Goal: Find specific page/section: Find specific page/section

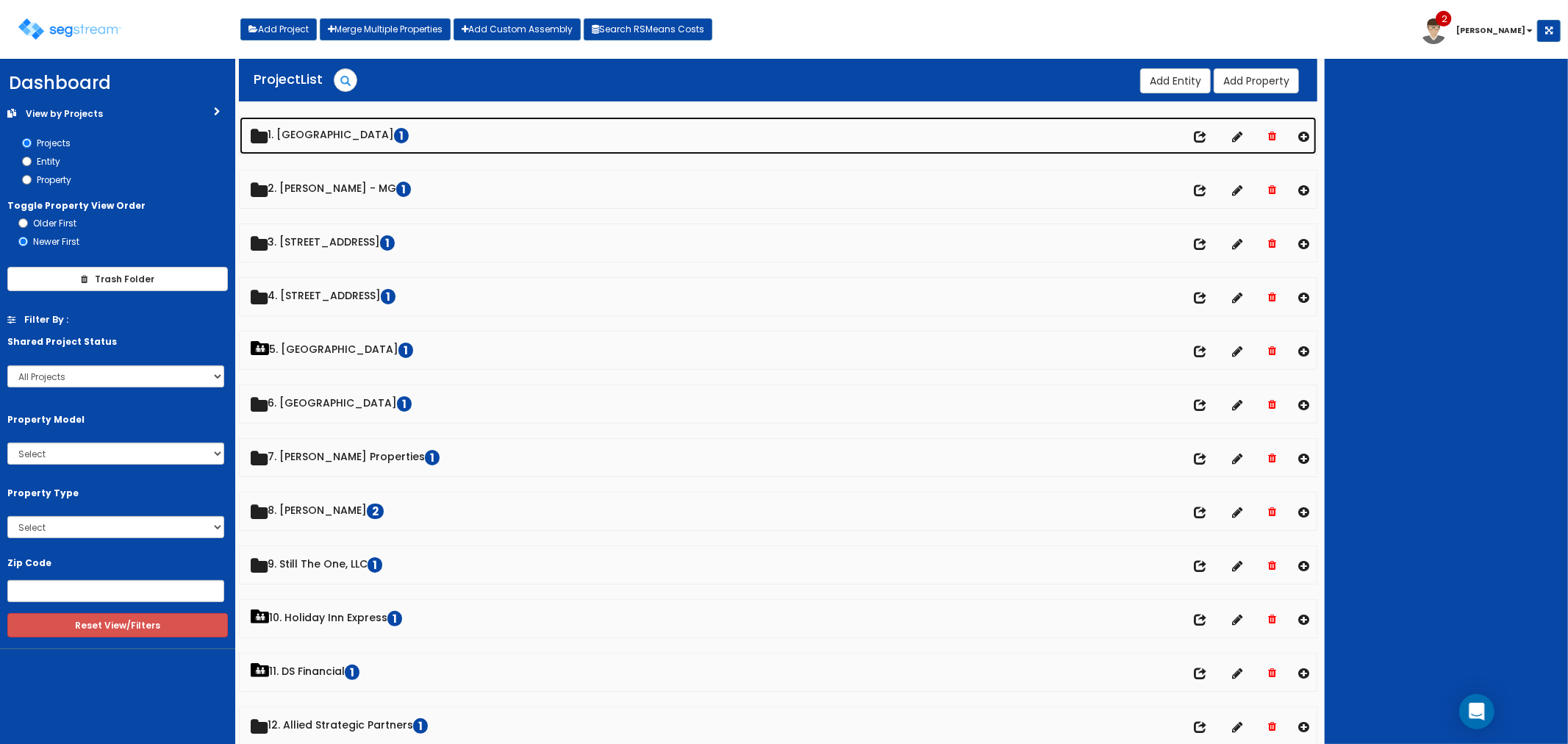
click at [335, 138] on link "1. Palace Regency Hall 1" at bounding box center [778, 135] width 1077 height 37
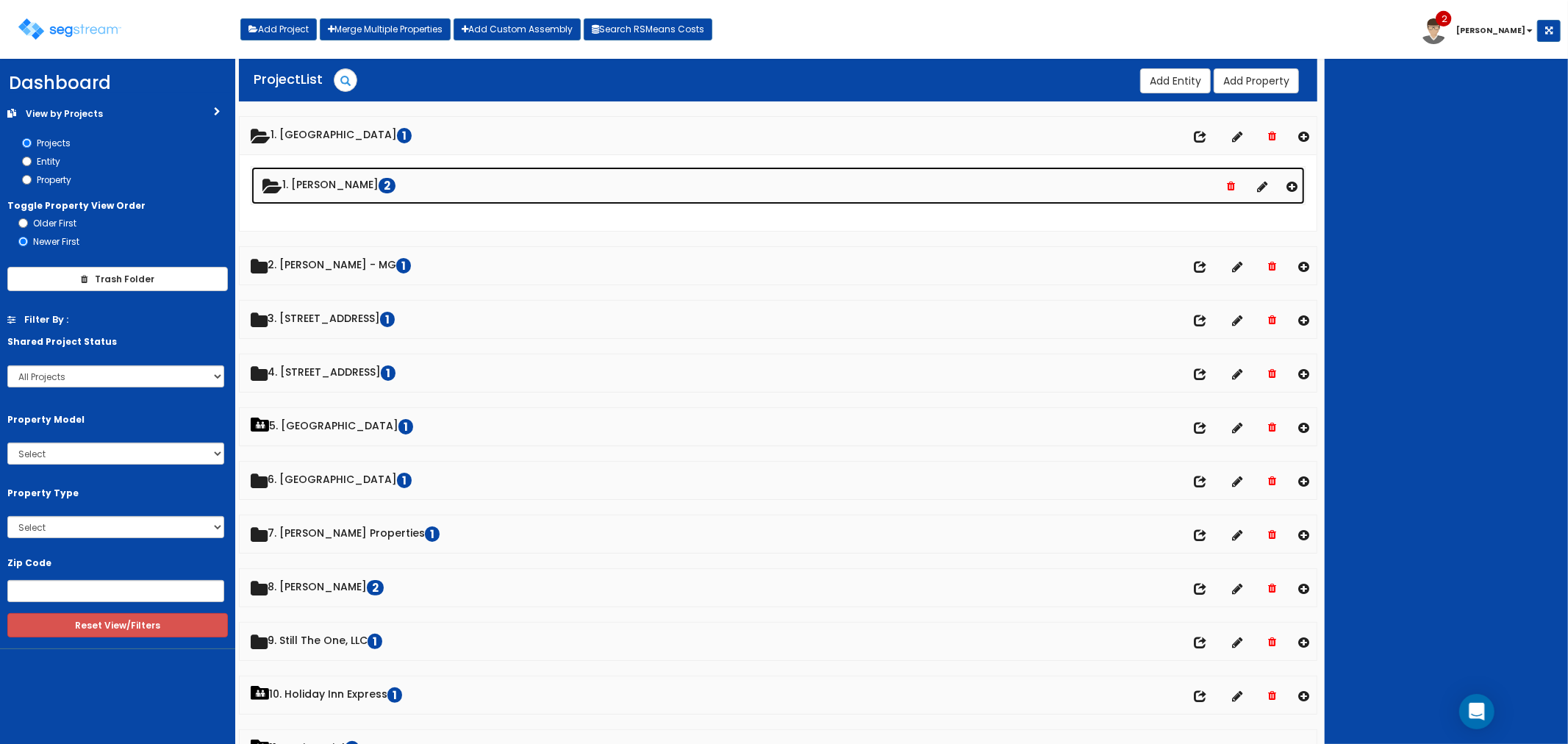
click at [344, 179] on link "1. Enrique Medrano 2" at bounding box center [778, 185] width 1054 height 37
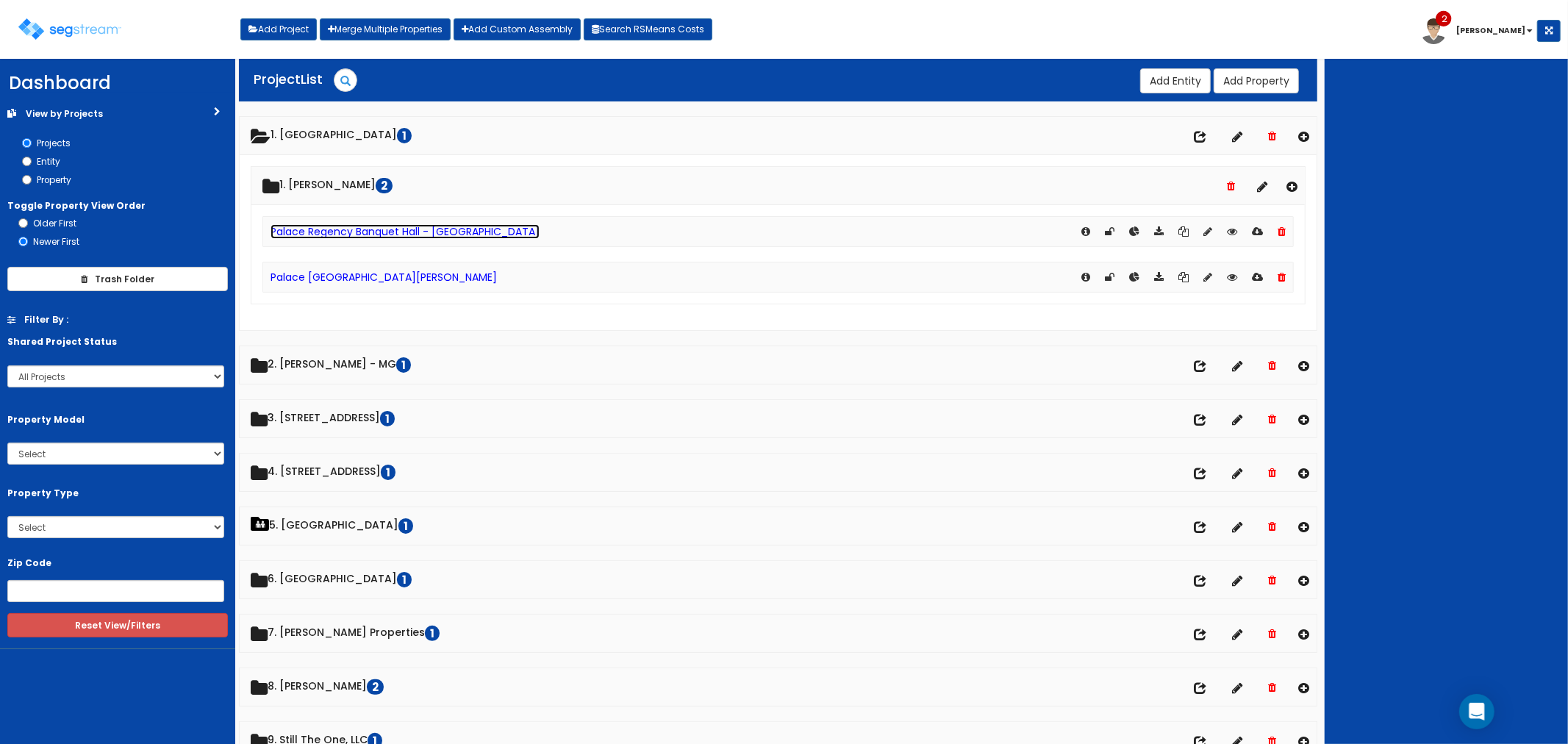
click at [371, 229] on link "Palace Regency Banquet Hall - [GEOGRAPHIC_DATA]" at bounding box center [405, 231] width 269 height 15
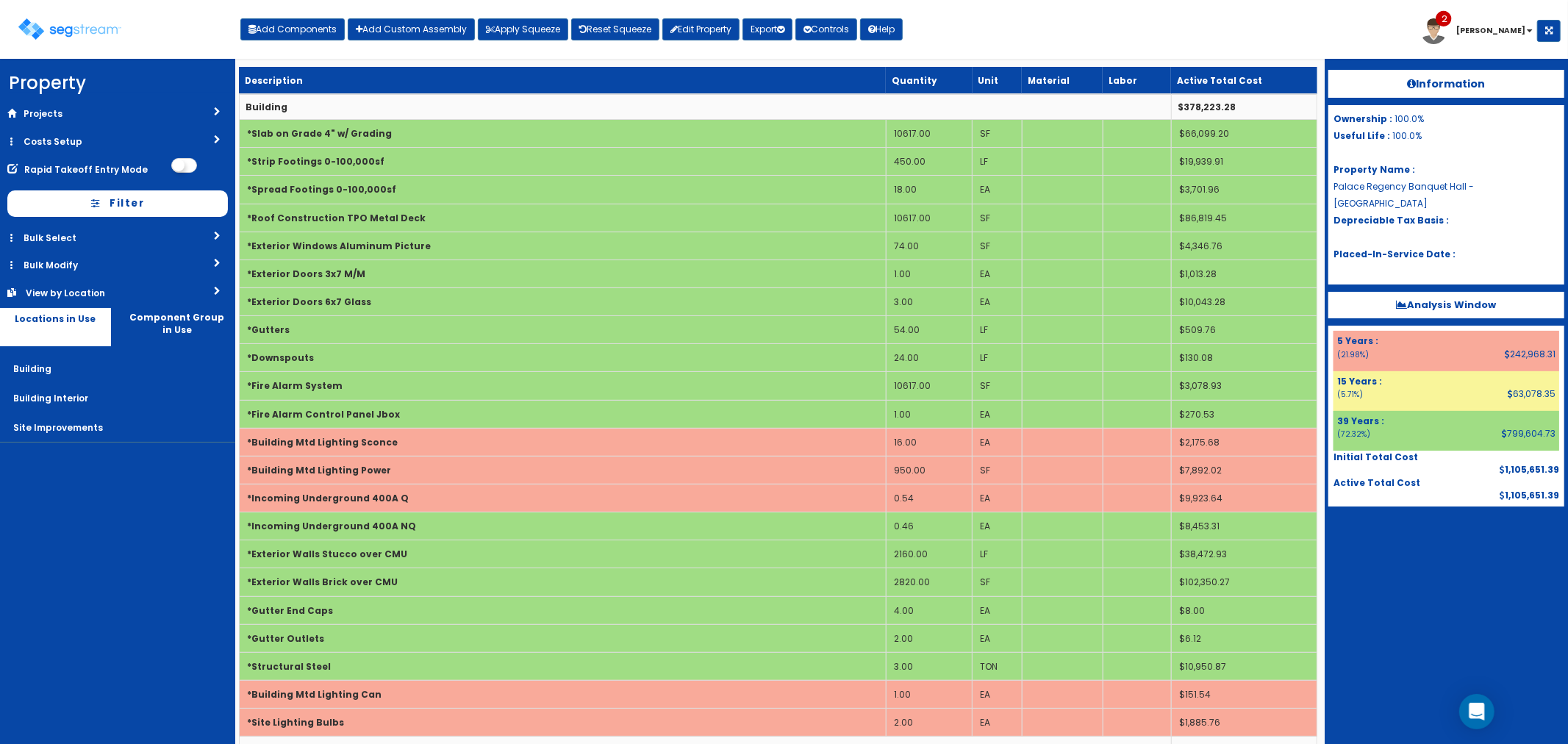
click at [1437, 298] on b "Analysis Window" at bounding box center [1447, 305] width 100 height 14
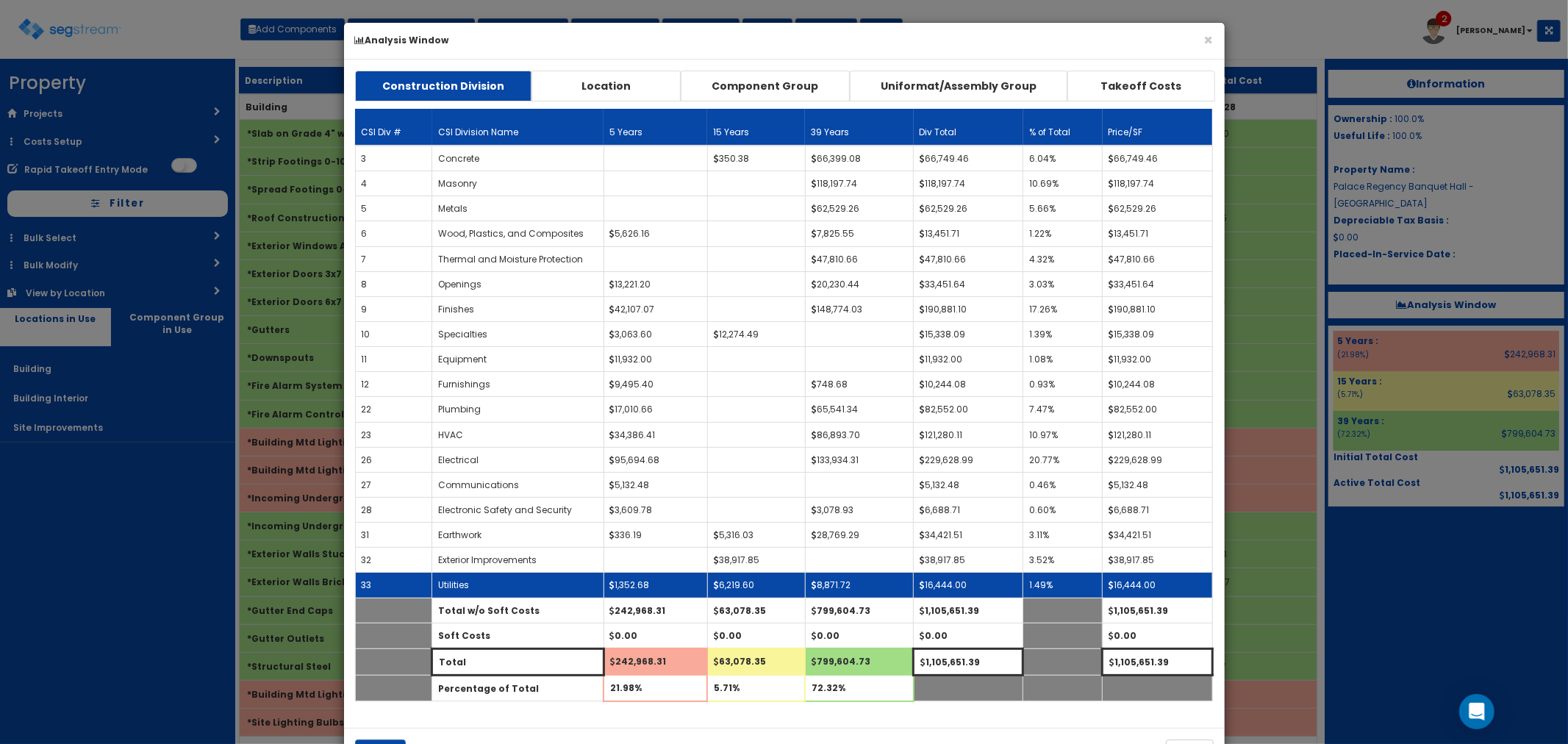
scroll to position [55, 0]
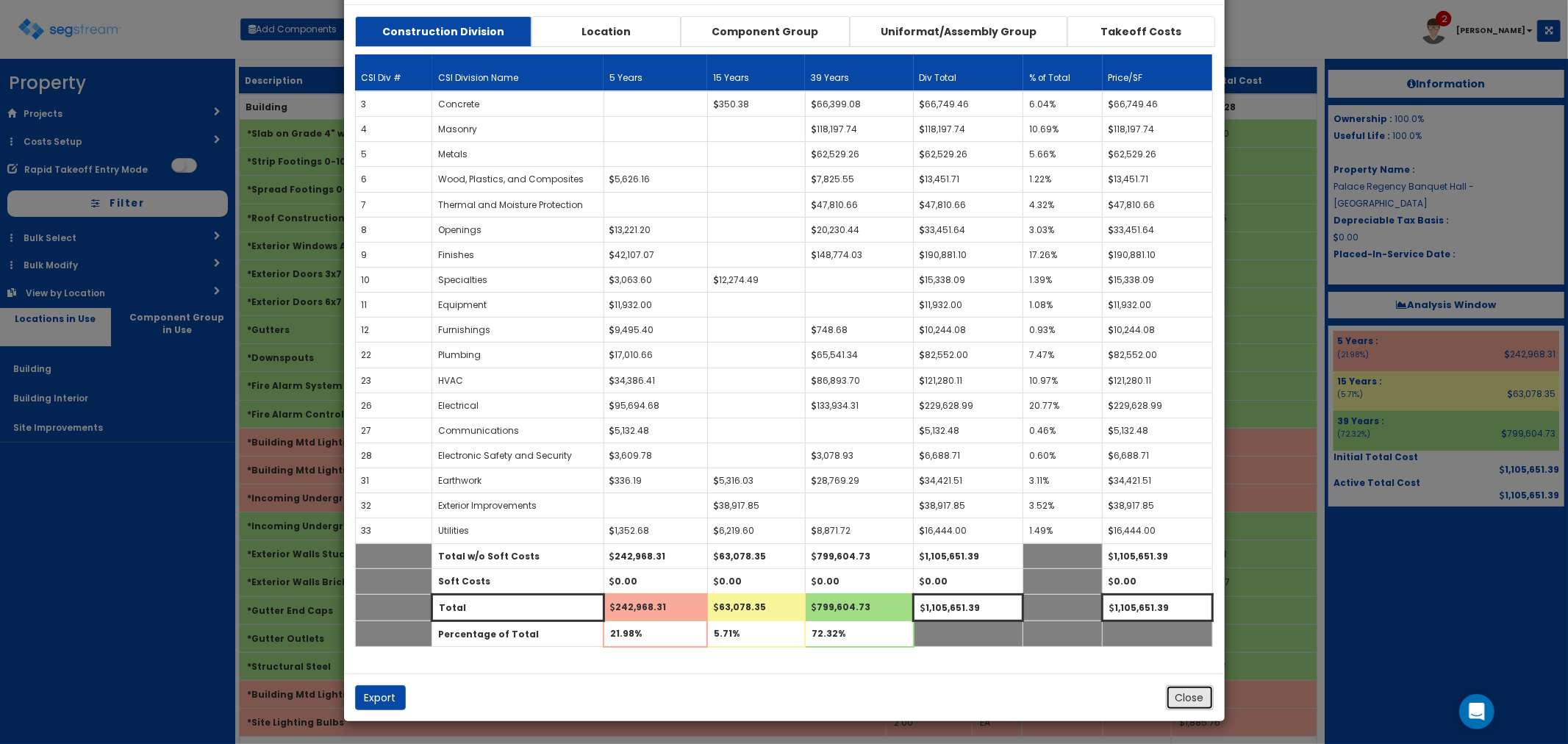
click at [1196, 700] on button "Close" at bounding box center [1189, 697] width 48 height 25
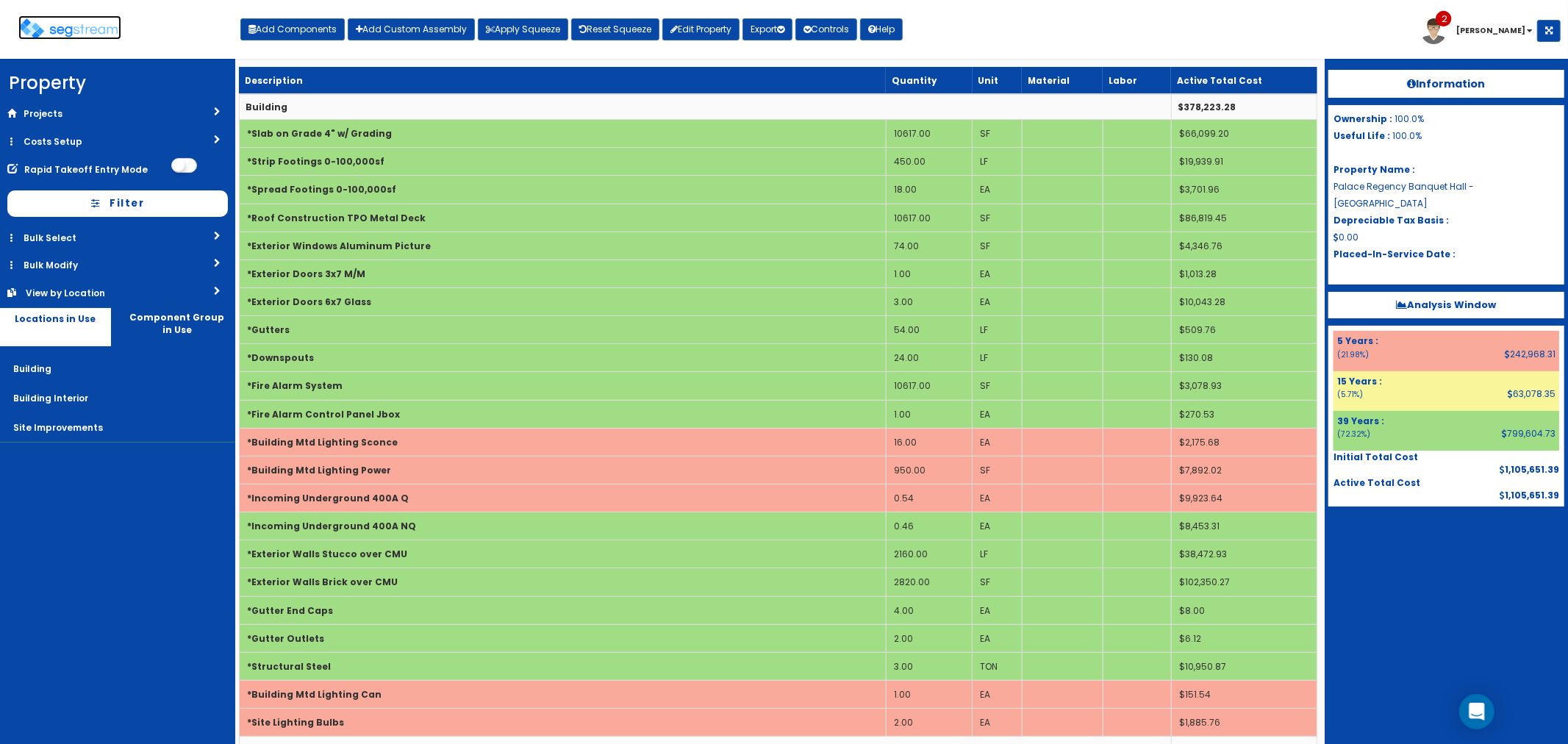
click at [82, 30] on img at bounding box center [69, 29] width 103 height 22
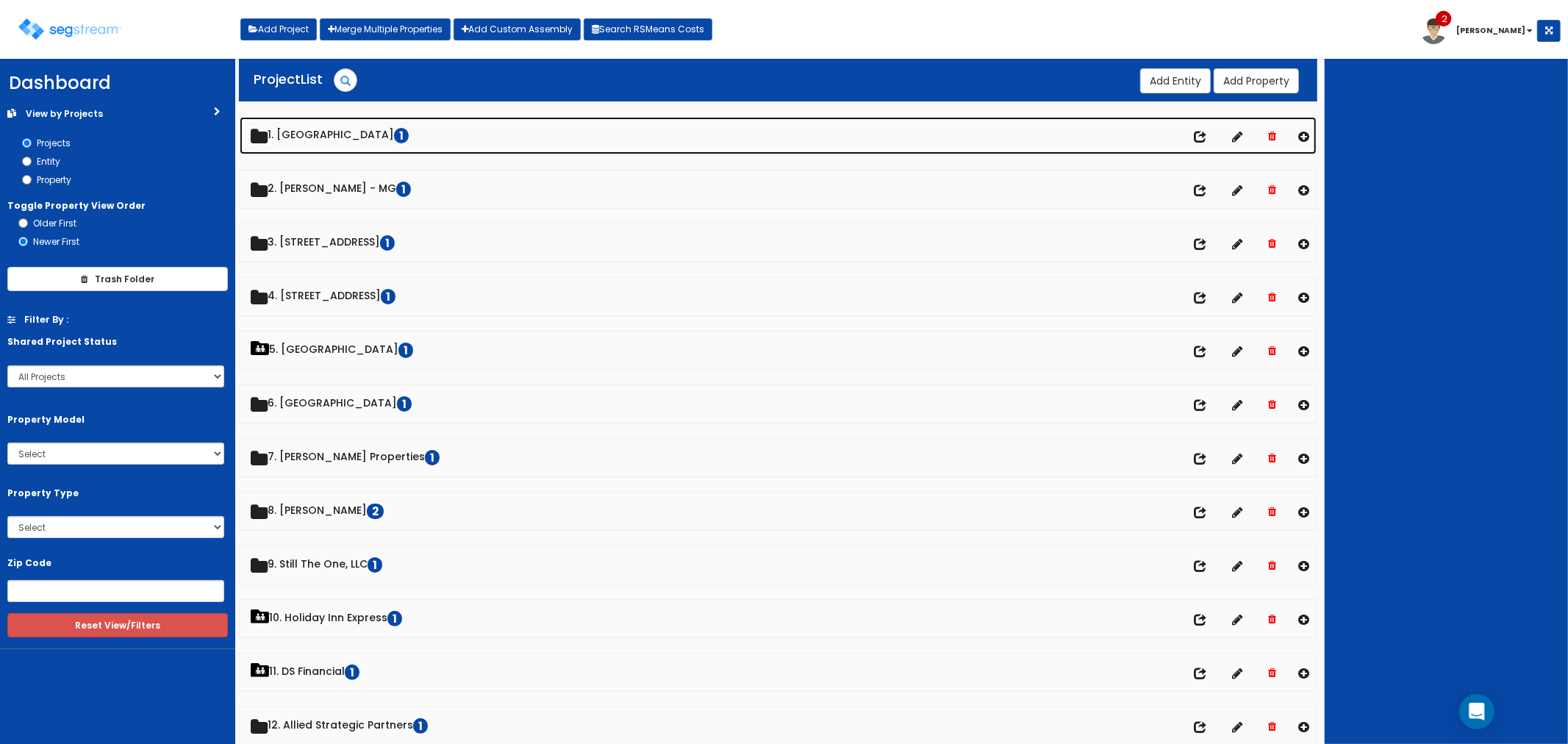
click at [313, 135] on link "1. Palace Regency Hall 1" at bounding box center [778, 135] width 1077 height 37
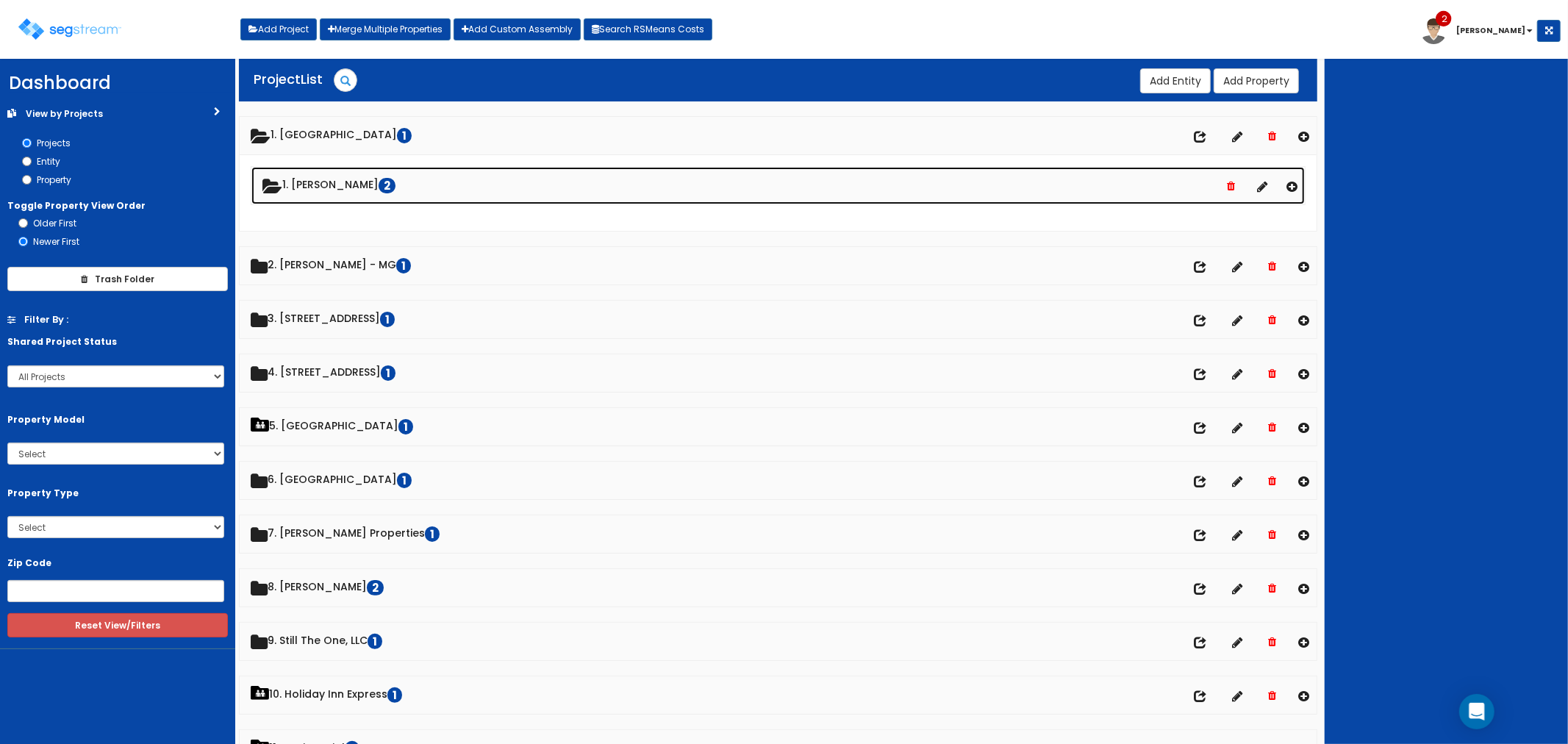
click at [339, 178] on link "1. Enrique Medrano 2" at bounding box center [778, 185] width 1054 height 37
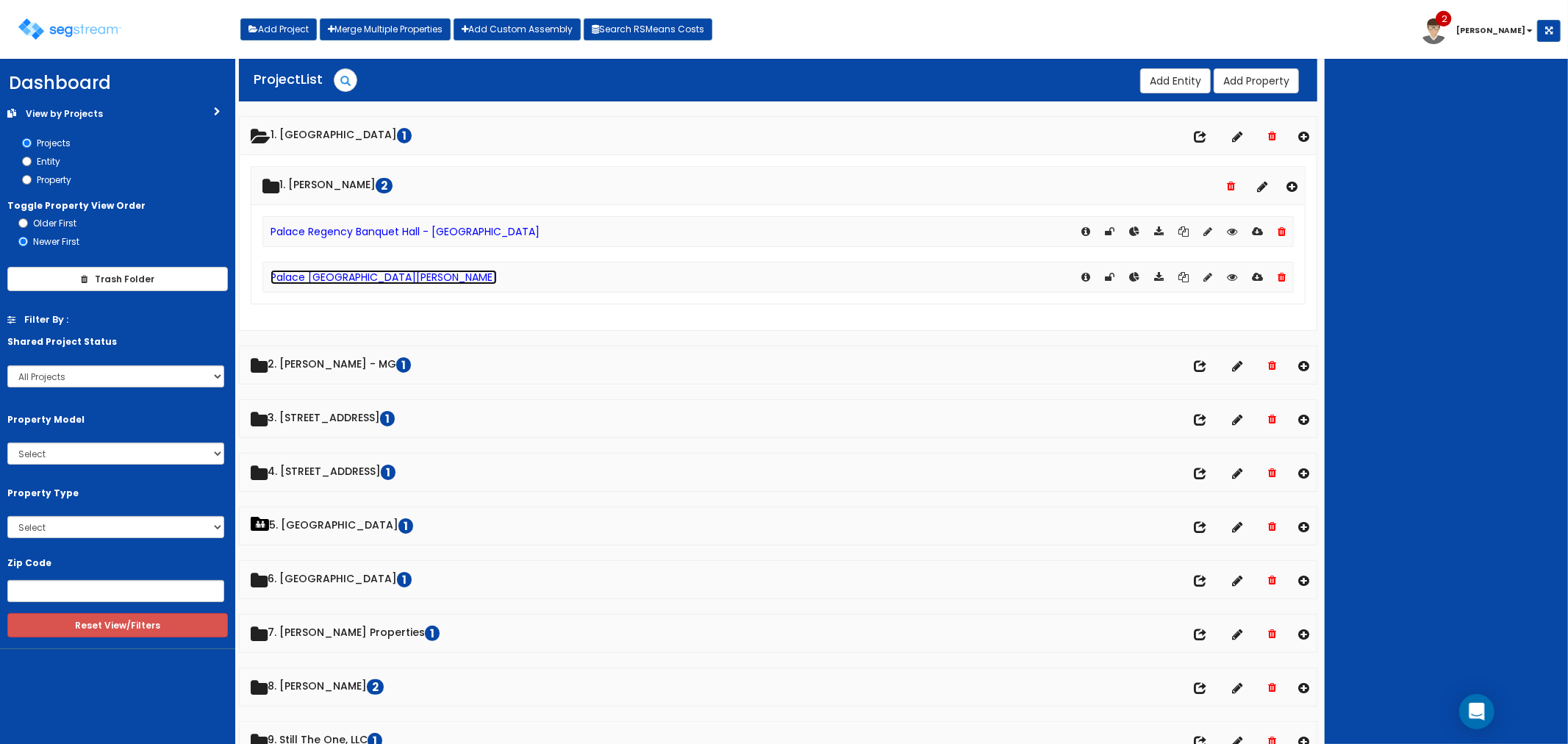
click at [325, 280] on link "Palace [GEOGRAPHIC_DATA][PERSON_NAME]" at bounding box center [384, 277] width 227 height 15
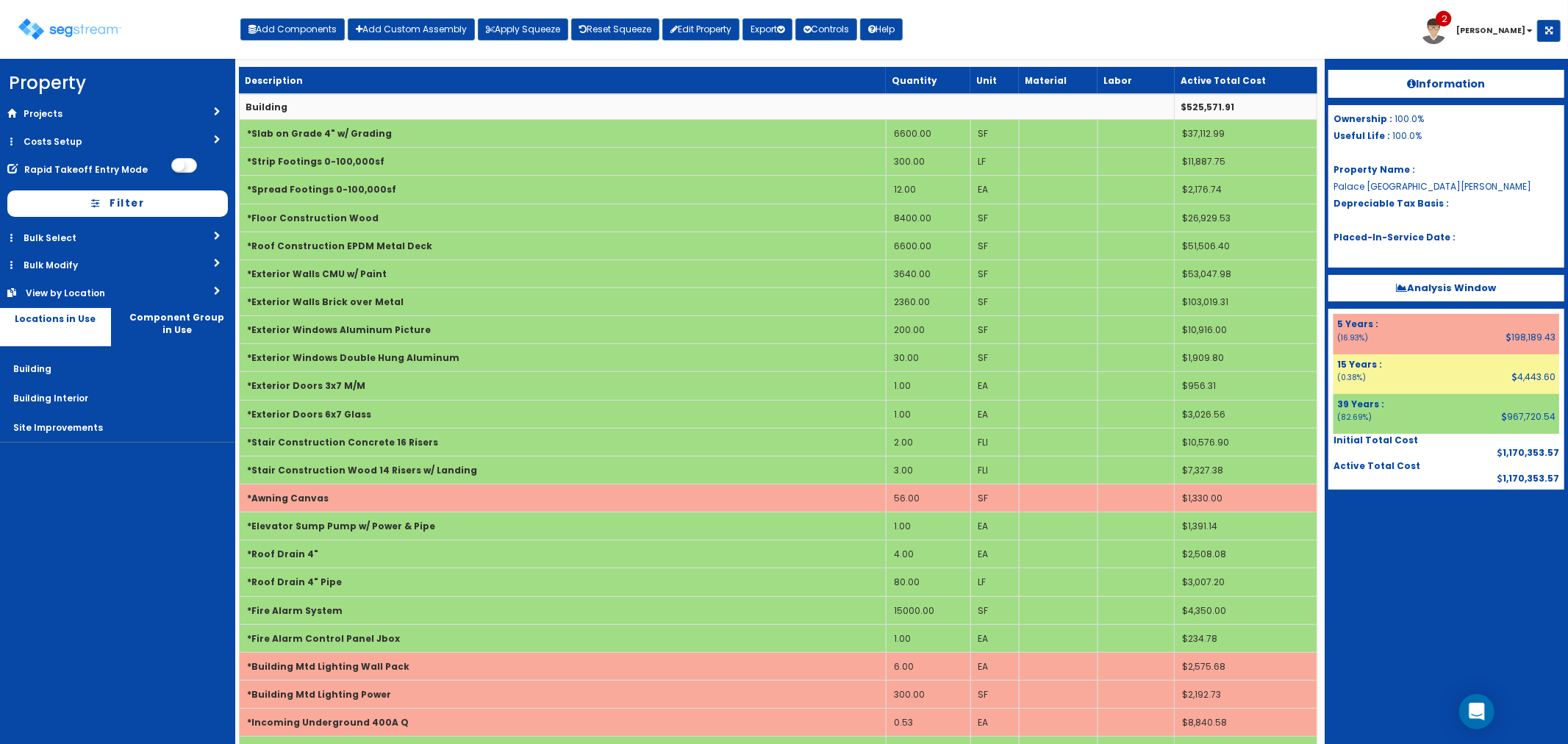
click at [1432, 287] on b "Analysis Window" at bounding box center [1447, 287] width 100 height 14
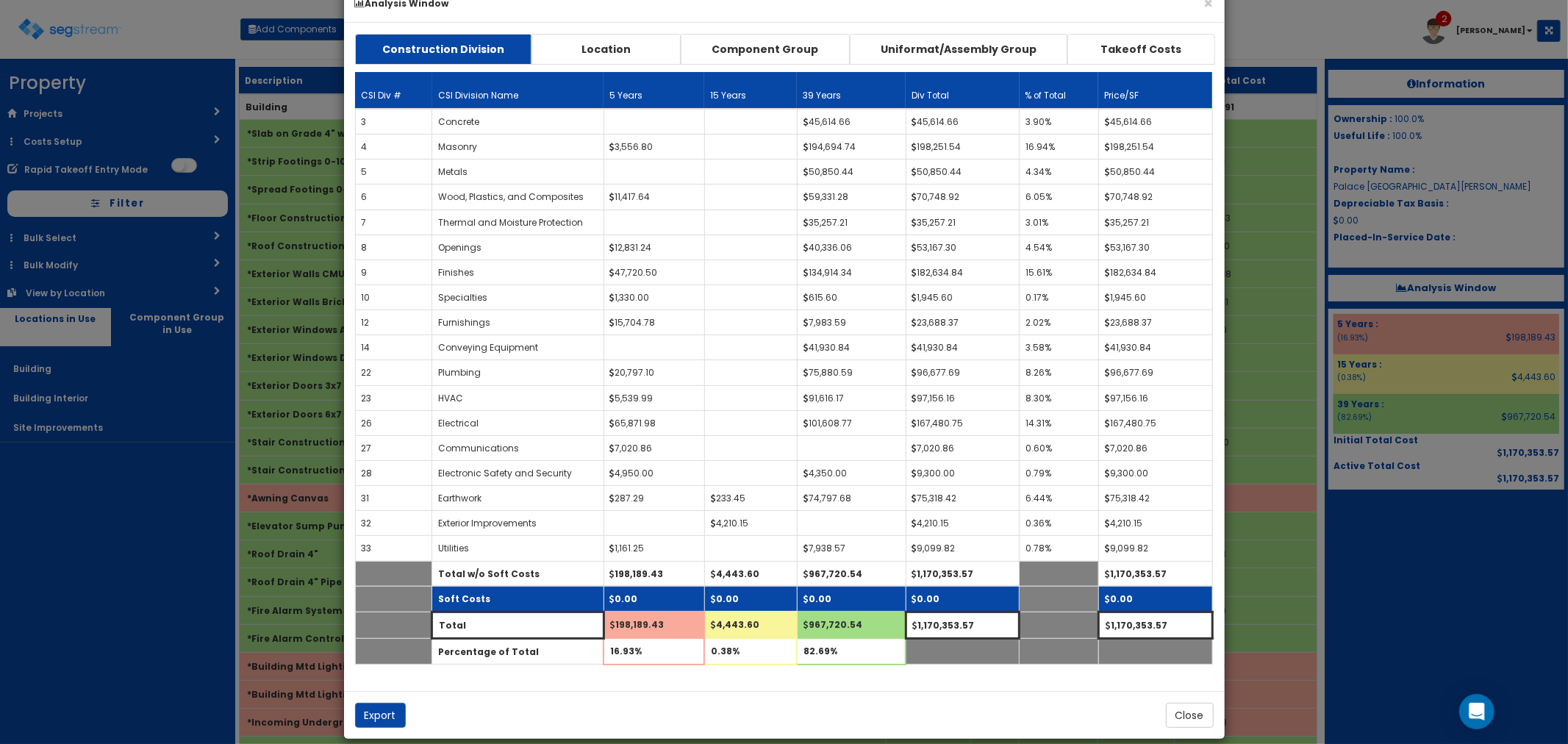
scroll to position [55, 0]
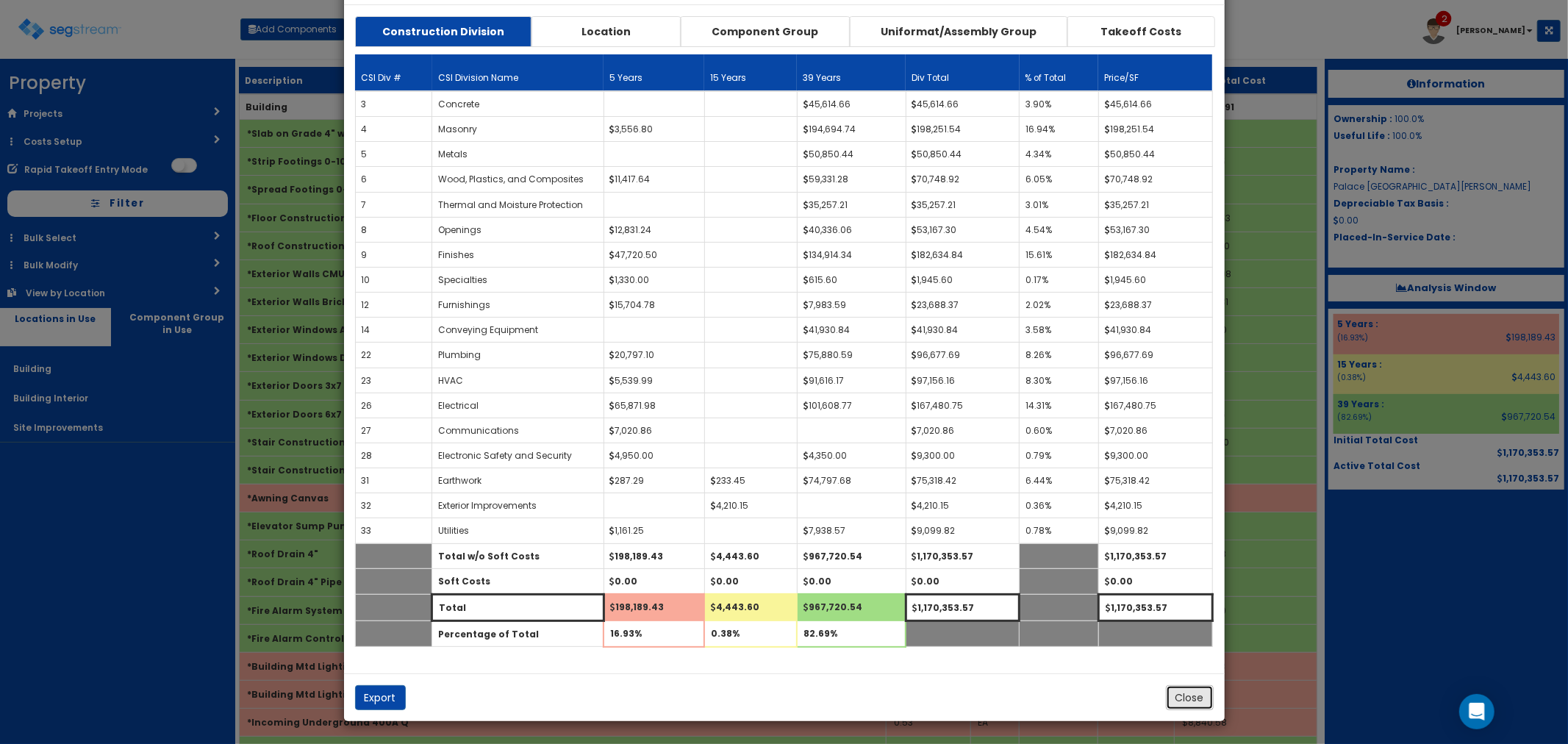
click at [1181, 693] on button "Close" at bounding box center [1189, 697] width 48 height 25
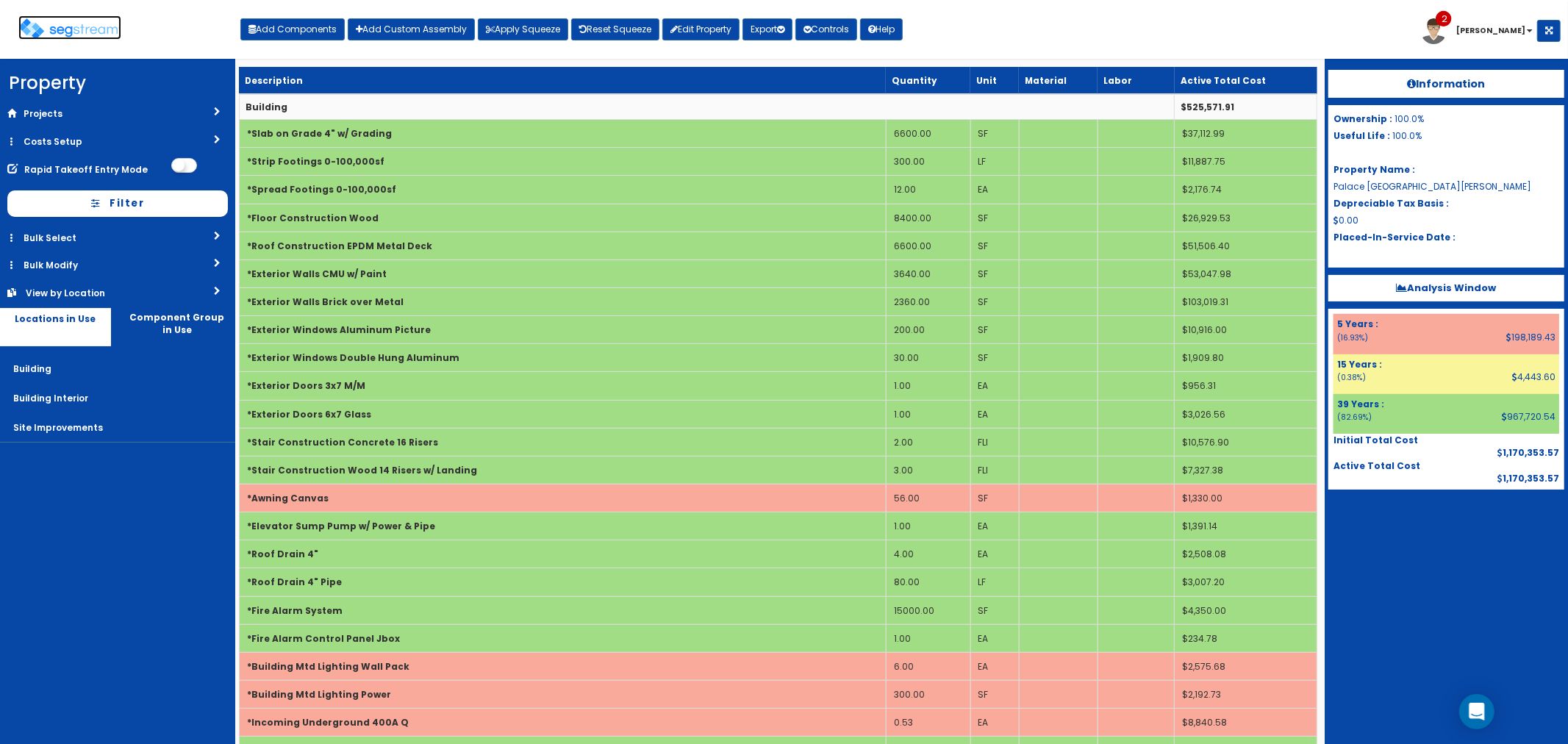
click at [53, 19] on img at bounding box center [69, 29] width 103 height 22
